Goal: Find specific fact

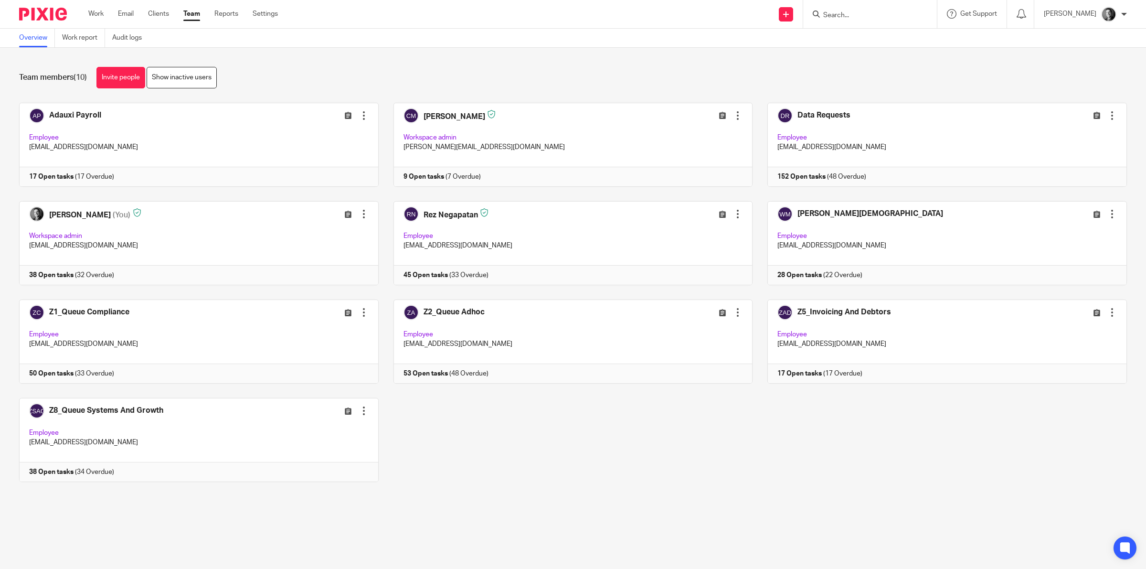
click at [865, 13] on input "Search" at bounding box center [865, 15] width 86 height 9
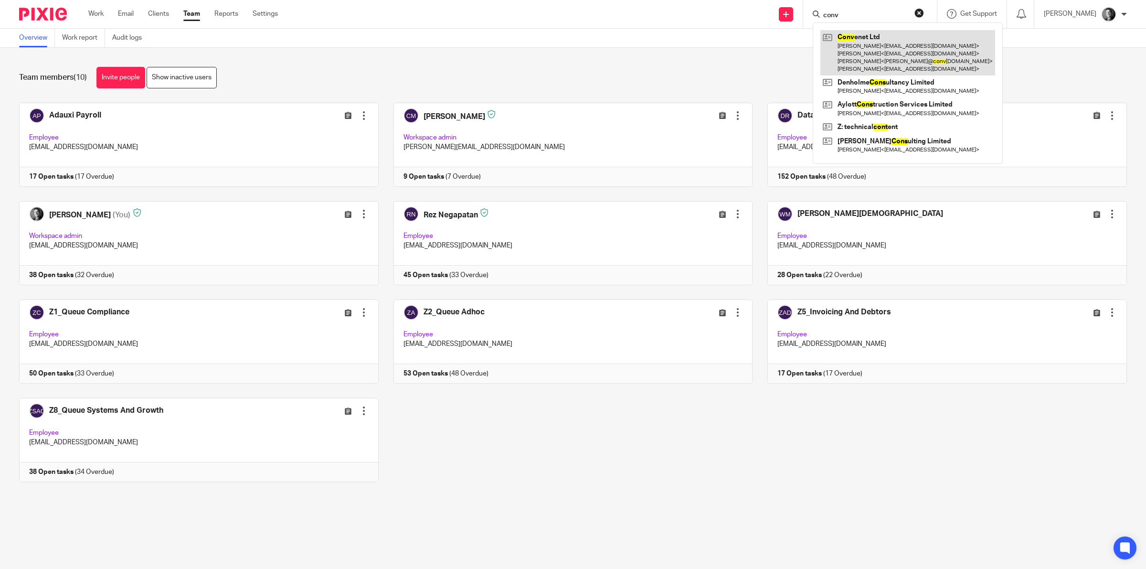
type input "conv"
click at [870, 42] on link at bounding box center [907, 52] width 175 height 45
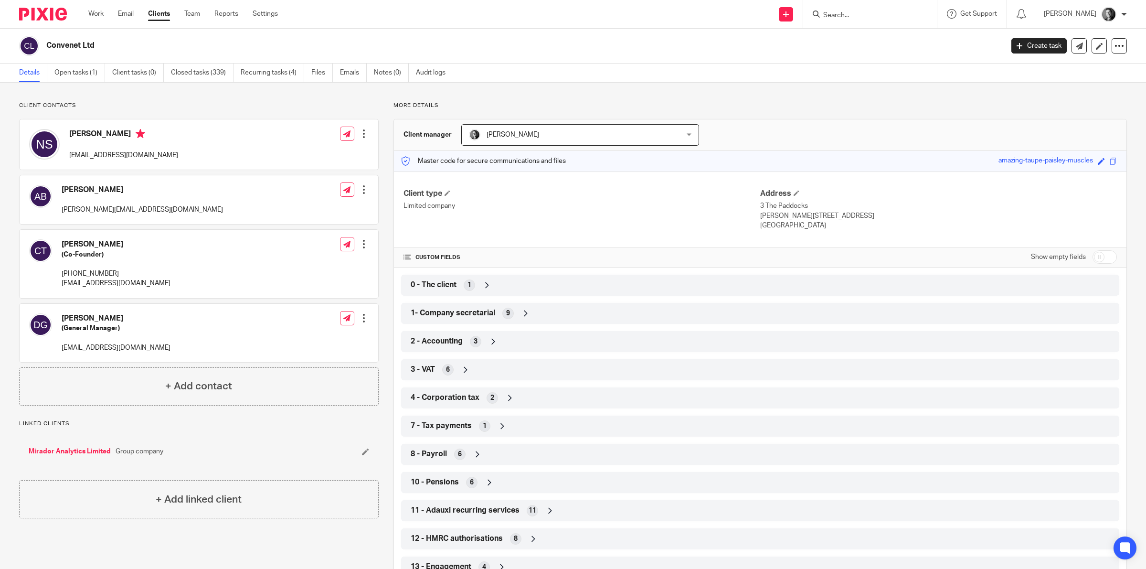
click at [466, 370] on icon at bounding box center [466, 370] width 10 height 10
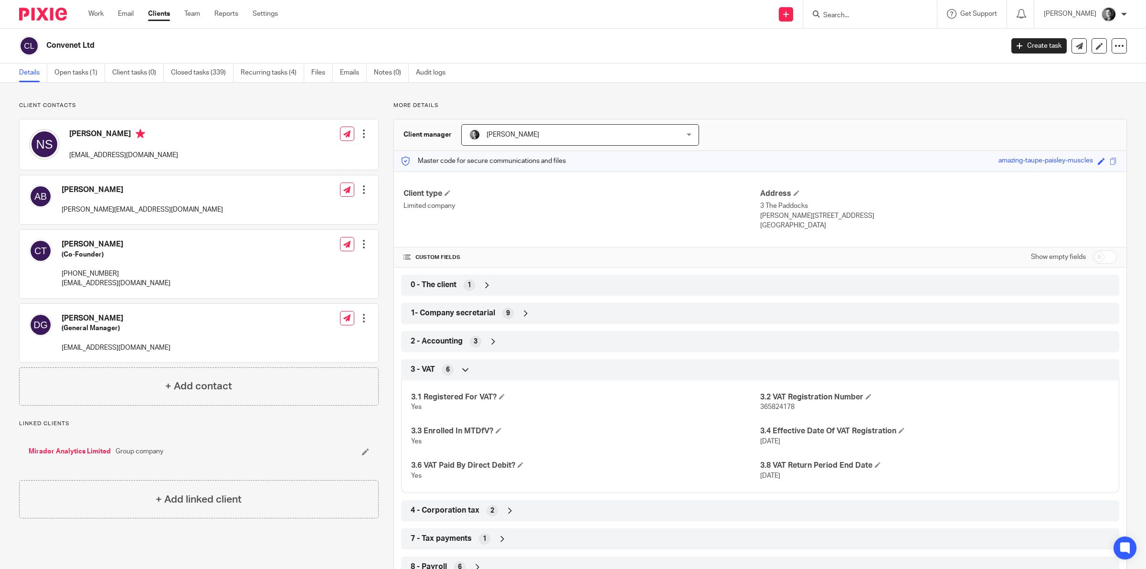
click at [752, 406] on p "Yes" at bounding box center [585, 407] width 349 height 10
click at [765, 404] on span "365824178" at bounding box center [777, 406] width 34 height 7
copy span "365824178"
